Goal: Navigation & Orientation: Find specific page/section

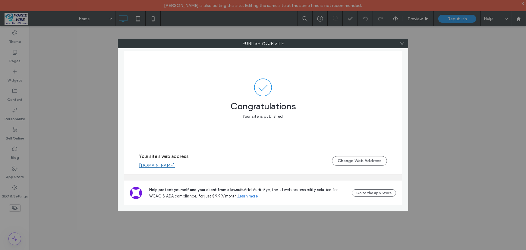
click at [401, 45] on icon at bounding box center [402, 43] width 5 height 5
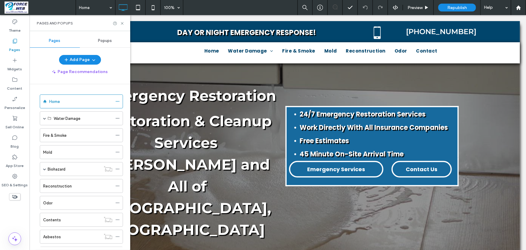
scroll to position [219, 0]
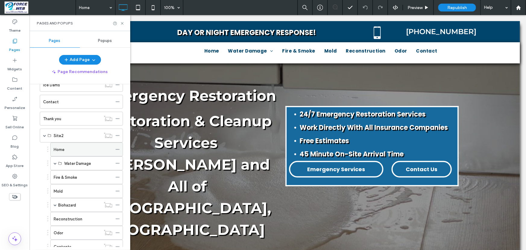
click at [73, 150] on div "Home" at bounding box center [83, 149] width 59 height 6
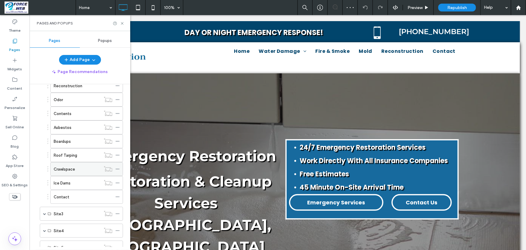
scroll to position [356, 0]
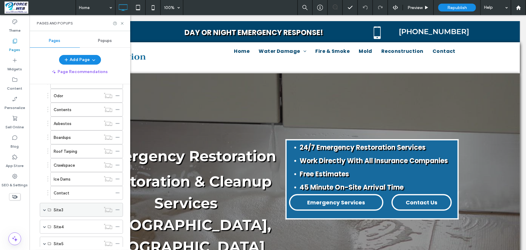
click at [44, 208] on span at bounding box center [44, 209] width 3 height 3
click at [70, 220] on div "Home" at bounding box center [83, 223] width 59 height 6
click at [40, 188] on div "Home Water Damage Water Damage Restoration Burst Pipes Flooded Basement Flood C…" at bounding box center [80, 102] width 86 height 194
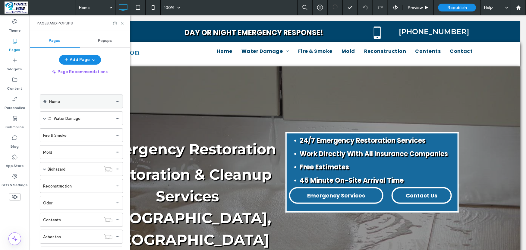
click at [60, 100] on div "Home" at bounding box center [80, 101] width 63 height 6
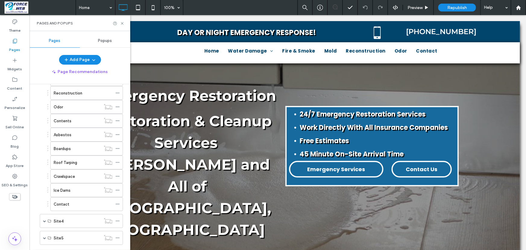
scroll to position [576, 0]
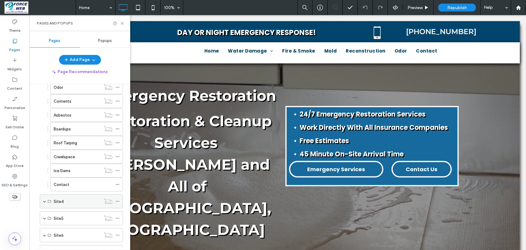
click at [46, 200] on span at bounding box center [44, 201] width 3 height 3
click at [57, 210] on label "Home" at bounding box center [59, 215] width 11 height 11
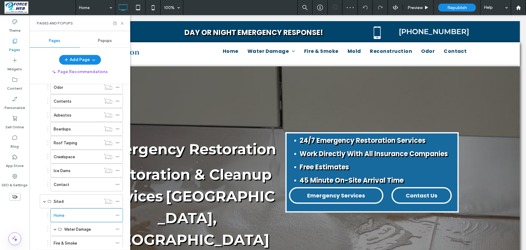
click at [119, 23] on div "Pages and Popups" at bounding box center [80, 23] width 86 height 5
click at [122, 25] on icon at bounding box center [122, 23] width 5 height 5
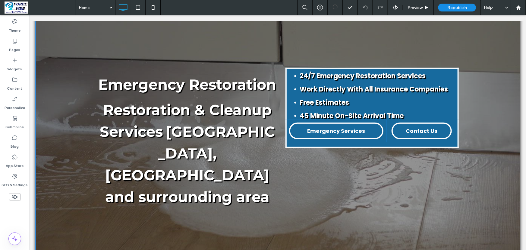
scroll to position [82, 0]
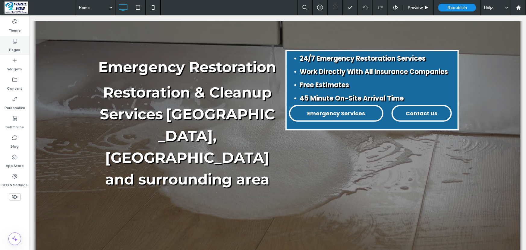
click at [9, 44] on div "Pages" at bounding box center [15, 45] width 30 height 19
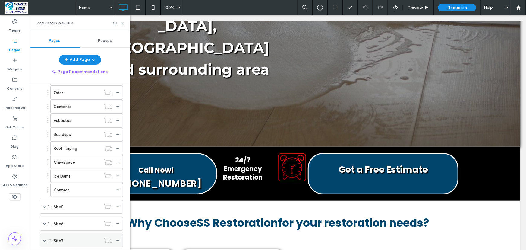
scroll to position [795, 0]
click at [45, 191] on span at bounding box center [44, 192] width 3 height 3
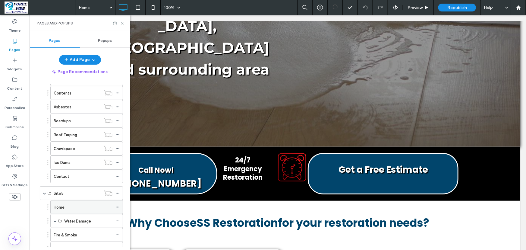
click at [56, 204] on label "Home" at bounding box center [59, 207] width 11 height 11
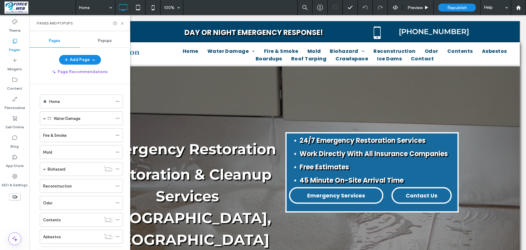
click at [70, 102] on div "Home" at bounding box center [80, 101] width 63 height 6
click at [122, 23] on use at bounding box center [122, 23] width 2 height 2
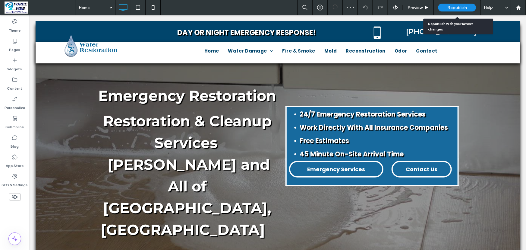
click at [452, 9] on span "Republish" at bounding box center [457, 7] width 20 height 5
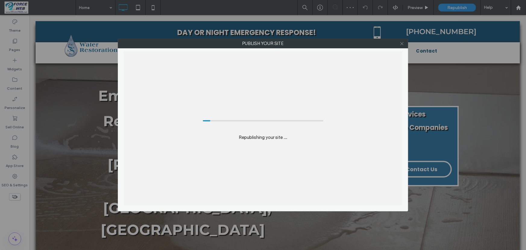
click at [401, 43] on icon at bounding box center [402, 43] width 5 height 5
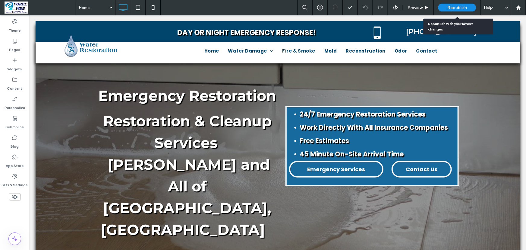
click at [446, 7] on div "Republish" at bounding box center [457, 8] width 38 height 8
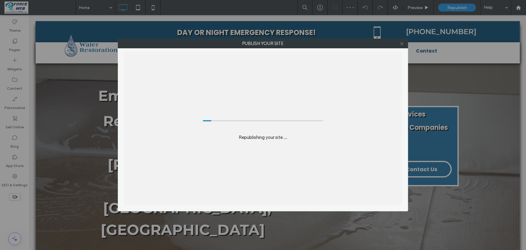
click at [402, 45] on icon at bounding box center [402, 43] width 5 height 5
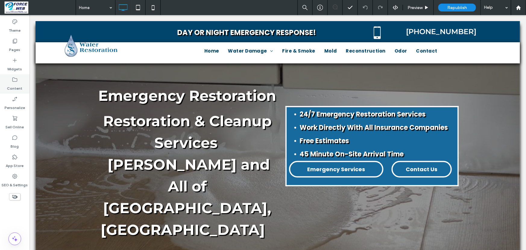
click at [18, 83] on label "Content" at bounding box center [14, 87] width 15 height 8
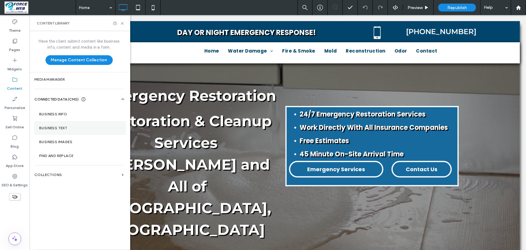
click at [81, 126] on label "Business Text" at bounding box center [80, 128] width 82 height 4
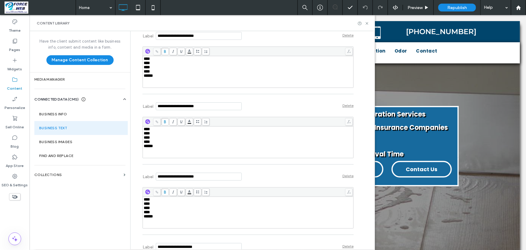
scroll to position [2577, 0]
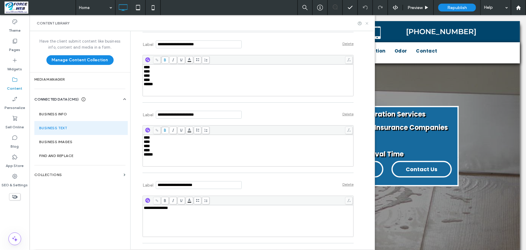
click at [367, 21] on icon at bounding box center [367, 23] width 5 height 5
